Goal: Information Seeking & Learning: Learn about a topic

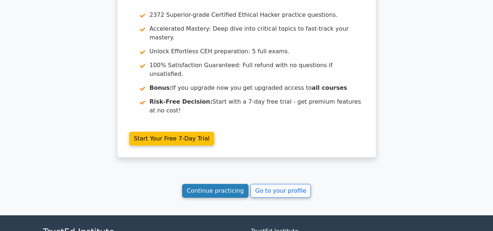
click at [205, 184] on link "Continue practicing" at bounding box center [215, 191] width 67 height 14
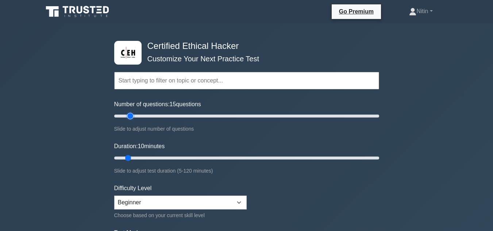
type input "15"
click at [132, 116] on input "Number of questions: 15 questions" at bounding box center [246, 116] width 265 height 9
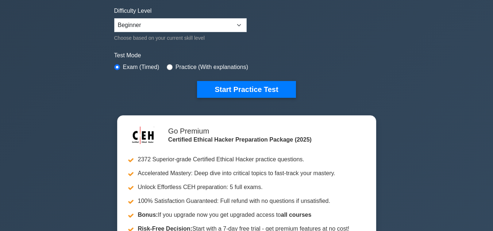
scroll to position [173, 0]
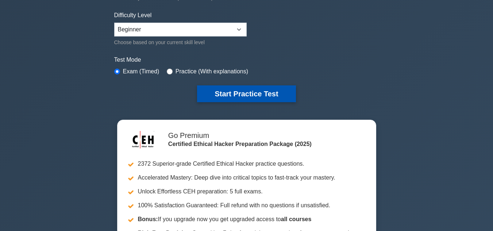
click at [243, 91] on button "Start Practice Test" at bounding box center [246, 93] width 99 height 17
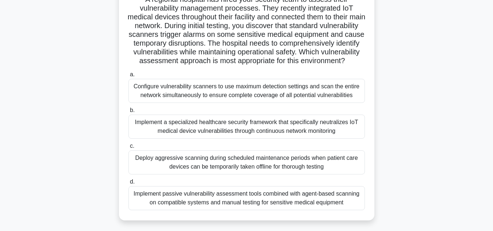
scroll to position [63, 0]
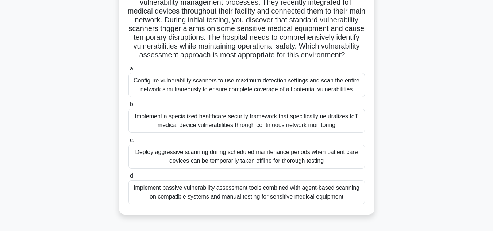
click at [303, 131] on div "Implement a specialized healthcare security framework that specifically neutral…" at bounding box center [246, 121] width 236 height 24
click at [128, 107] on input "b. Implement a specialized healthcare security framework that specifically neut…" at bounding box center [128, 104] width 0 height 5
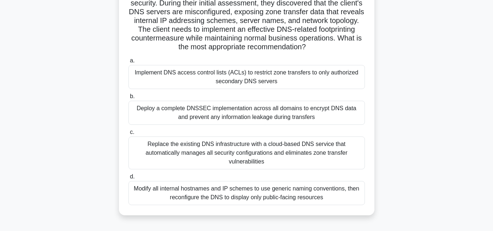
scroll to position [66, 0]
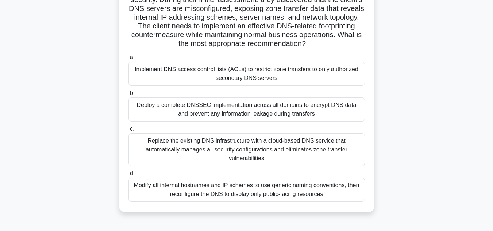
click at [234, 109] on div "Deploy a complete DNSSEC implementation across all domains to encrypt DNS data …" at bounding box center [246, 109] width 236 height 24
click at [128, 96] on input "b. Deploy a complete DNSSEC implementation across all domains to encrypt DNS da…" at bounding box center [128, 93] width 0 height 5
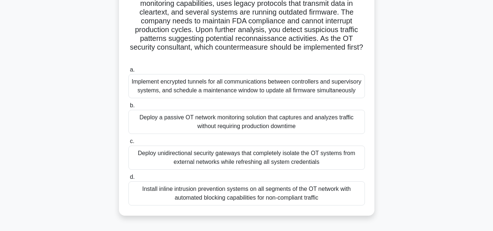
scroll to position [85, 0]
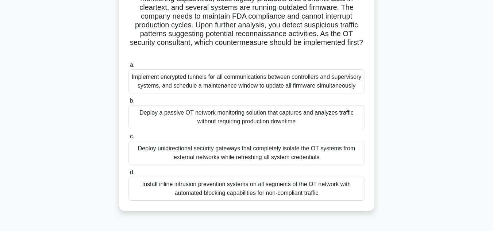
click at [236, 89] on div "Implement encrypted tunnels for all communications between controllers and supe…" at bounding box center [246, 81] width 236 height 24
click at [128, 68] on input "a. Implement encrypted tunnels for all communications between controllers and s…" at bounding box center [128, 65] width 0 height 5
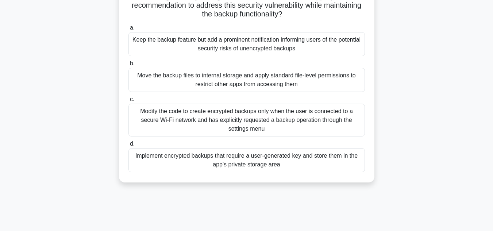
scroll to position [116, 0]
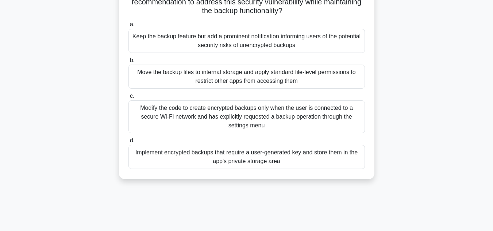
click at [231, 163] on div "Implement encrypted backups that require a user-generated key and store them in…" at bounding box center [246, 157] width 236 height 24
click at [128, 143] on input "d. Implement encrypted backups that require a user-generated key and store them…" at bounding box center [128, 140] width 0 height 5
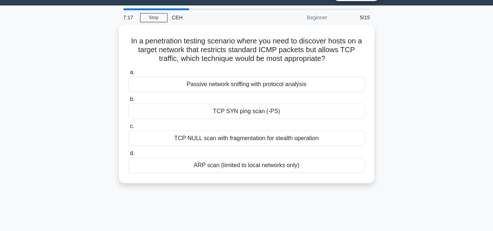
scroll to position [0, 0]
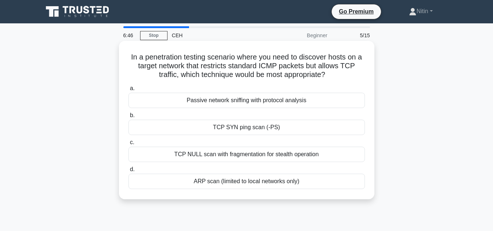
click at [235, 126] on div "TCP SYN ping scan (-PS)" at bounding box center [246, 127] width 236 height 15
click at [128, 118] on input "b. TCP SYN ping scan (-PS)" at bounding box center [128, 115] width 0 height 5
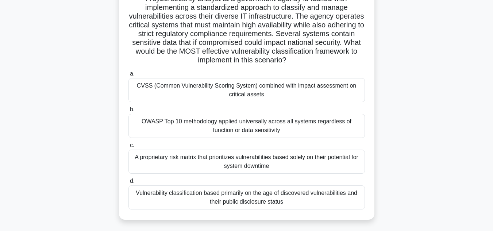
scroll to position [61, 0]
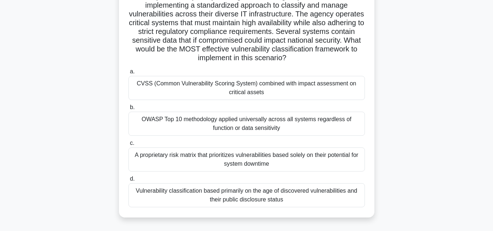
click at [237, 91] on div "CVSS (Common Vulnerability Scoring System) combined with impact assessment on c…" at bounding box center [246, 88] width 236 height 24
click at [128, 74] on input "a. CVSS (Common Vulnerability Scoring System) combined with impact assessment o…" at bounding box center [128, 71] width 0 height 5
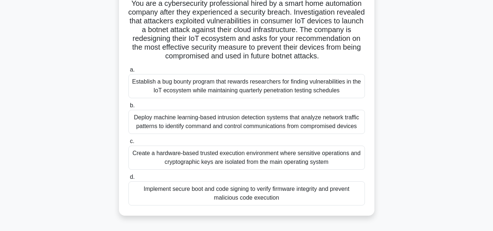
scroll to position [54, 0]
click at [199, 92] on div "Establish a bug bounty program that rewards researchers for finding vulnerabili…" at bounding box center [246, 86] width 236 height 24
click at [128, 72] on input "a. Establish a bug bounty program that rewards researchers for finding vulnerab…" at bounding box center [128, 70] width 0 height 5
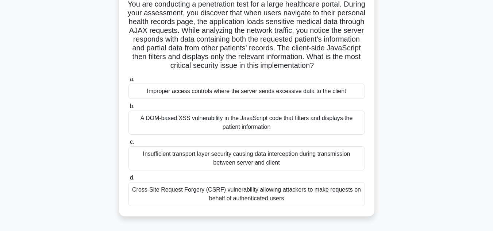
scroll to position [54, 0]
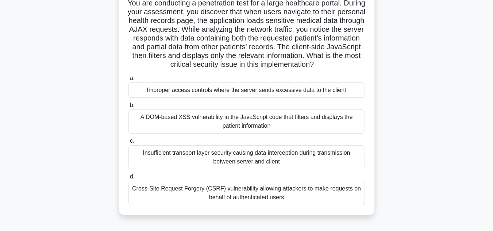
click at [242, 205] on div "Cross-Site Request Forgery (CSRF) vulnerability allowing attackers to make requ…" at bounding box center [246, 193] width 236 height 24
click at [128, 179] on input "d. Cross-Site Request Forgery (CSRF) vulnerability allowing attackers to make r…" at bounding box center [128, 176] width 0 height 5
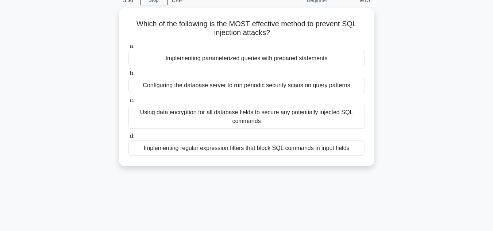
scroll to position [0, 0]
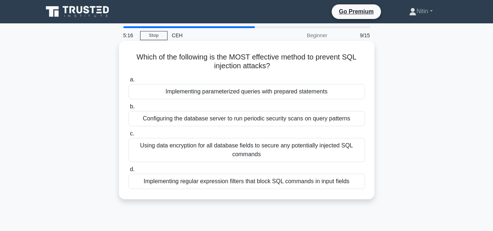
click at [288, 153] on div "Using data encryption for all database fields to secure any potentially injecte…" at bounding box center [246, 150] width 236 height 24
click at [128, 136] on input "c. Using data encryption for all database fields to secure any potentially inje…" at bounding box center [128, 133] width 0 height 5
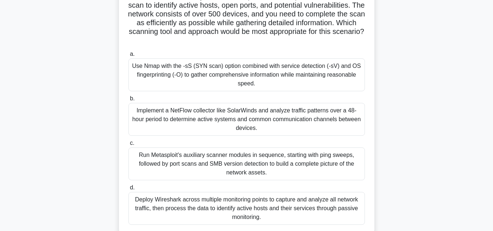
scroll to position [70, 0]
click at [257, 164] on div "Run Metasploit's auxiliary scanner modules in sequence, starting with ping swee…" at bounding box center [246, 163] width 236 height 33
click at [128, 145] on input "c. Run Metasploit's auxiliary scanner modules in sequence, starting with ping s…" at bounding box center [128, 142] width 0 height 5
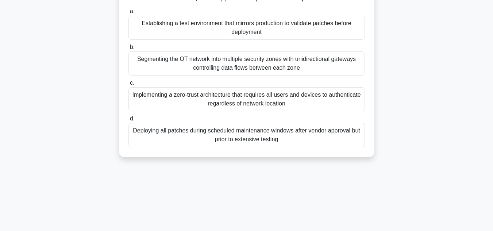
scroll to position [0, 0]
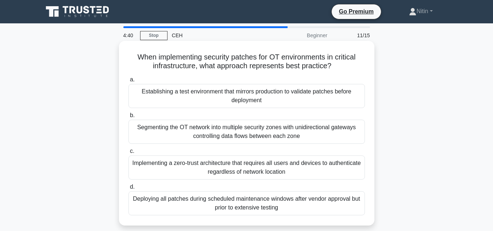
click at [245, 140] on div "Segmenting the OT network into multiple security zones with unidirectional gate…" at bounding box center [246, 132] width 236 height 24
click at [128, 118] on input "b. Segmenting the OT network into multiple security zones with unidirectional g…" at bounding box center [128, 115] width 0 height 5
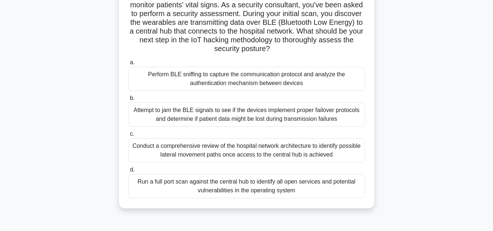
scroll to position [63, 0]
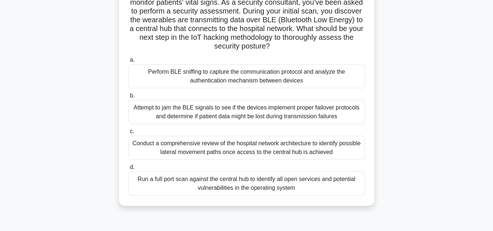
click at [255, 150] on div "Conduct a comprehensive review of the hospital network architecture to identify…" at bounding box center [246, 148] width 236 height 24
click at [128, 134] on input "c. Conduct a comprehensive review of the hospital network architecture to ident…" at bounding box center [128, 131] width 0 height 5
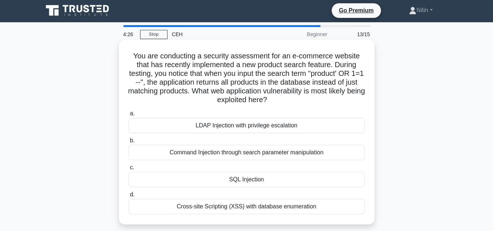
scroll to position [0, 0]
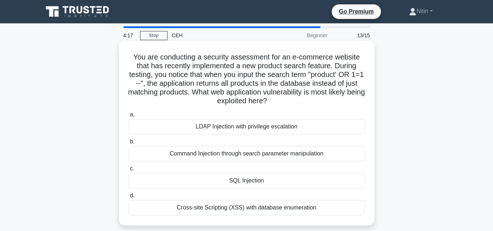
click at [254, 184] on div "SQL Injection" at bounding box center [246, 180] width 236 height 15
click at [128, 171] on input "c. SQL Injection" at bounding box center [128, 168] width 0 height 5
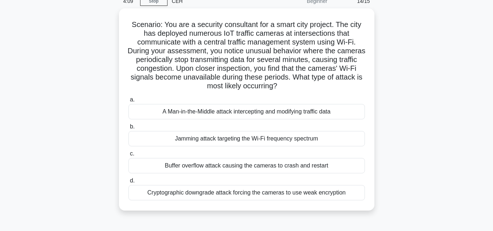
scroll to position [35, 0]
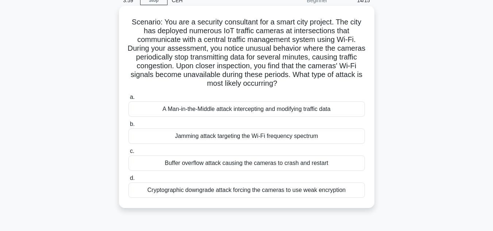
click at [242, 188] on div "Cryptographic downgrade attack forcing the cameras to use weak encryption" at bounding box center [246, 189] width 236 height 15
click at [128, 181] on input "d. Cryptographic downgrade attack forcing the cameras to use weak encryption" at bounding box center [128, 178] width 0 height 5
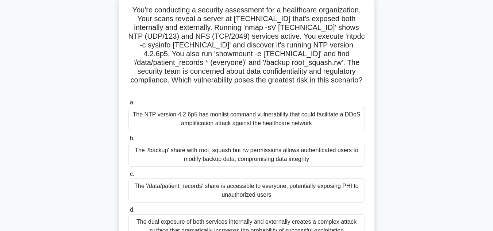
scroll to position [50, 0]
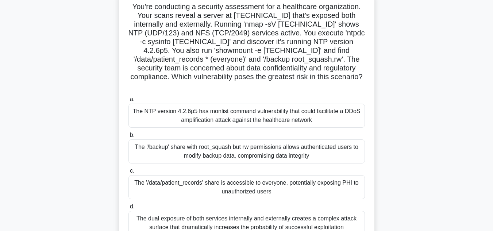
click at [234, 178] on div "The '/data/patient_records' share is accessible to everyone, potentially exposi…" at bounding box center [246, 187] width 236 height 24
click at [128, 173] on input "c. The '/data/patient_records' share is accessible to everyone, potentially exp…" at bounding box center [128, 171] width 0 height 5
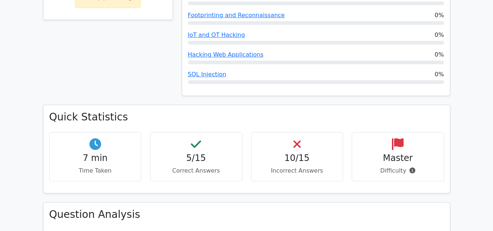
scroll to position [418, 0]
